Goal: Task Accomplishment & Management: Use online tool/utility

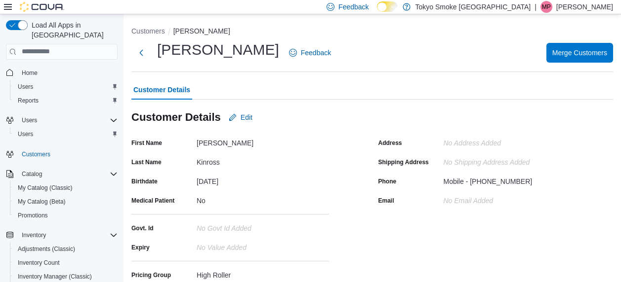
scroll to position [174, 0]
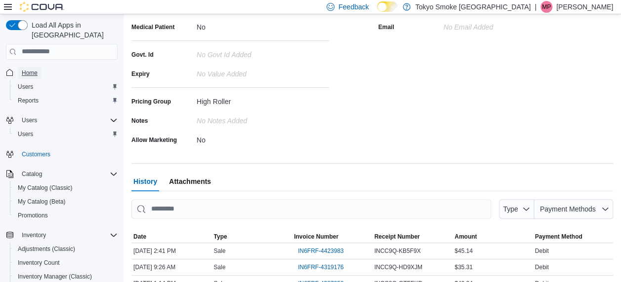
click at [32, 69] on span "Home" at bounding box center [30, 73] width 16 height 8
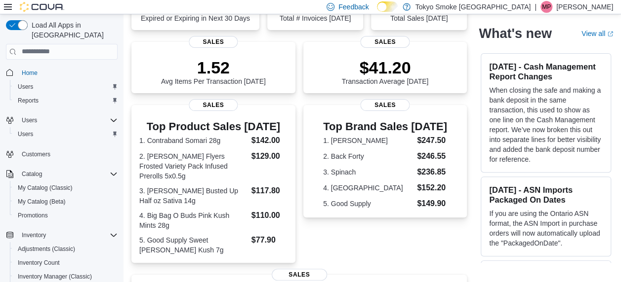
scroll to position [116, 0]
click at [389, 234] on div "Top Brand Sales [DATE] 1. [PERSON_NAME] $247.50 2. Back Forty $246.55 3. Spinac…" at bounding box center [385, 184] width 164 height 158
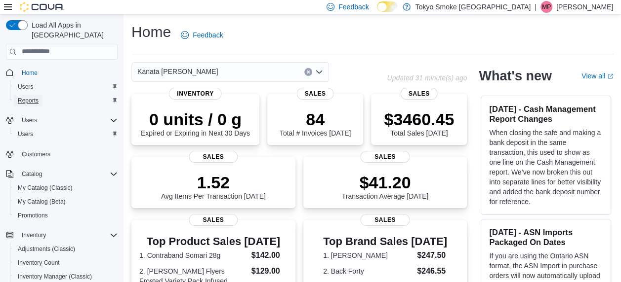
click at [32, 97] on span "Reports" at bounding box center [28, 101] width 21 height 8
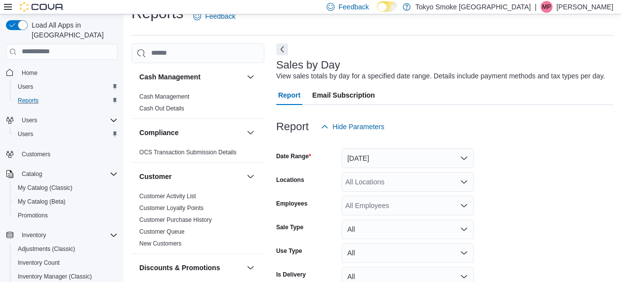
scroll to position [23, 0]
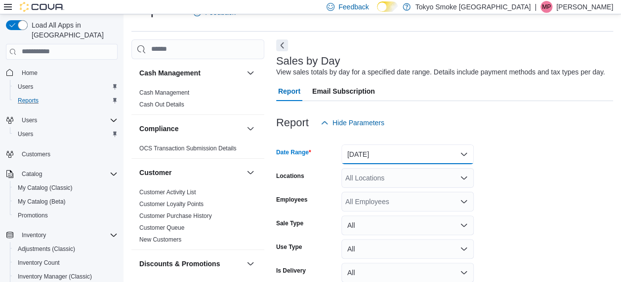
click at [380, 157] on button "[DATE]" at bounding box center [407, 155] width 132 height 20
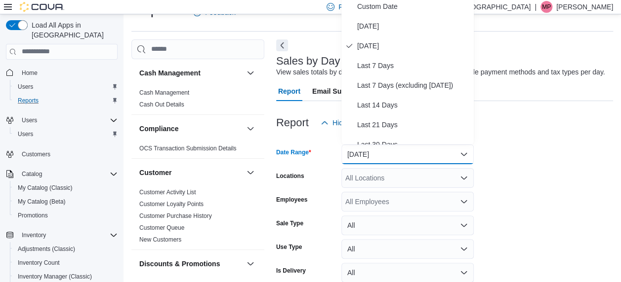
scroll to position [19, 0]
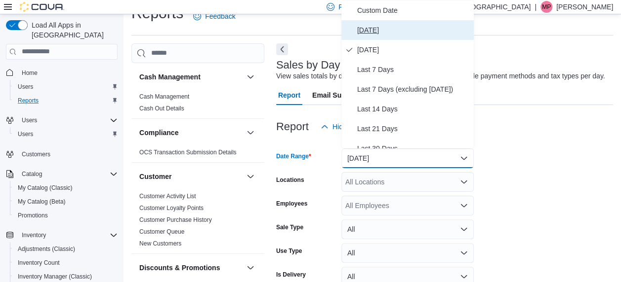
click at [371, 38] on button "[DATE]" at bounding box center [407, 30] width 132 height 20
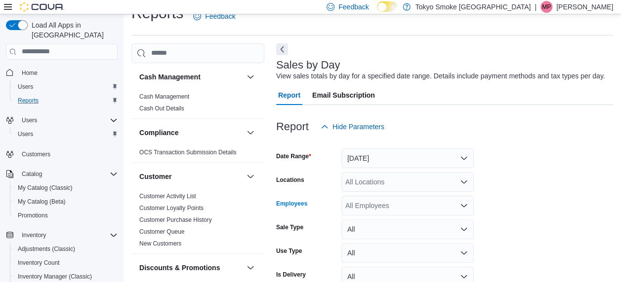
click at [373, 202] on div "All Employees" at bounding box center [407, 206] width 132 height 20
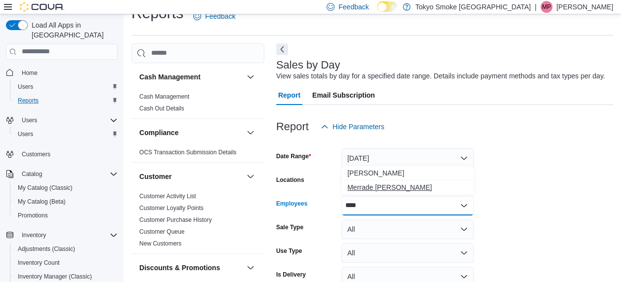
type input "****"
click at [410, 187] on span "Merrade [PERSON_NAME]" at bounding box center [407, 188] width 120 height 10
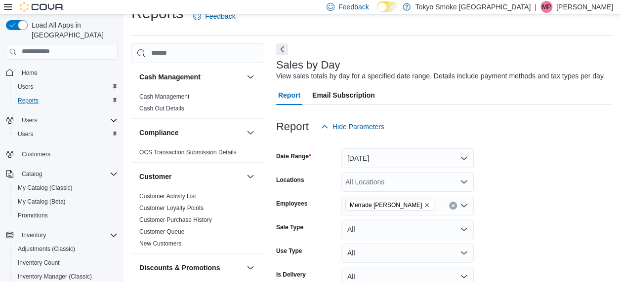
click at [510, 184] on form "Date Range [DATE] Locations All Locations Employees [GEOGRAPHIC_DATA] Simeoni S…" at bounding box center [444, 226] width 337 height 178
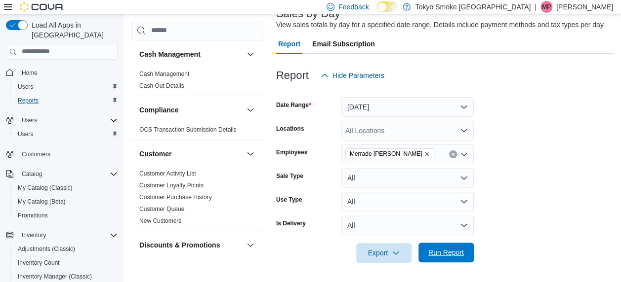
click at [436, 261] on span "Run Report" at bounding box center [445, 253] width 43 height 20
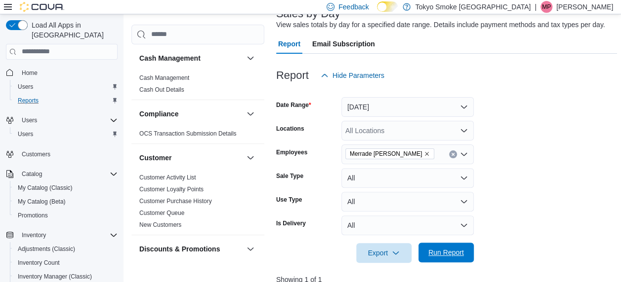
click at [436, 261] on span "Run Report" at bounding box center [445, 253] width 43 height 20
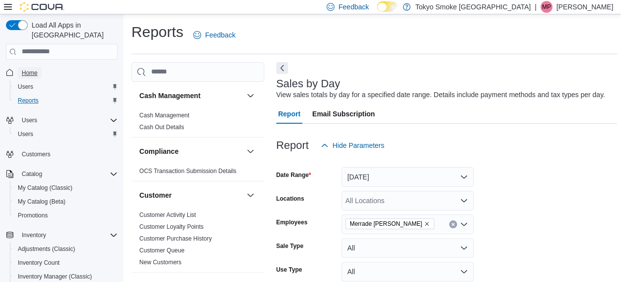
click at [38, 67] on link "Home" at bounding box center [30, 73] width 24 height 12
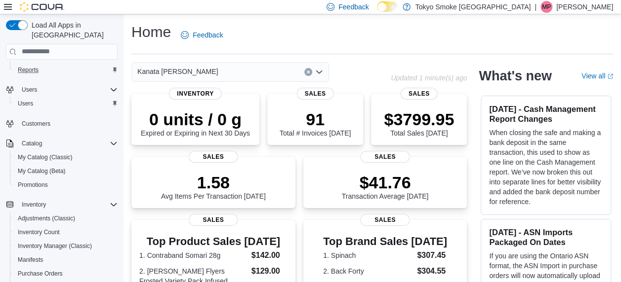
scroll to position [36, 0]
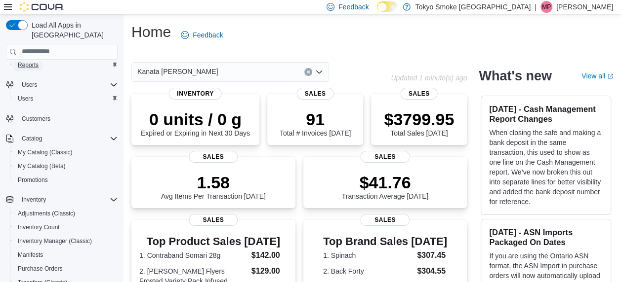
click at [38, 59] on span "Reports" at bounding box center [28, 65] width 21 height 12
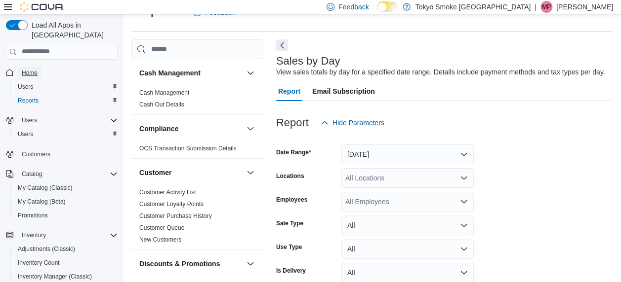
click at [31, 69] on span "Home" at bounding box center [30, 73] width 16 height 8
